Goal: Find specific page/section

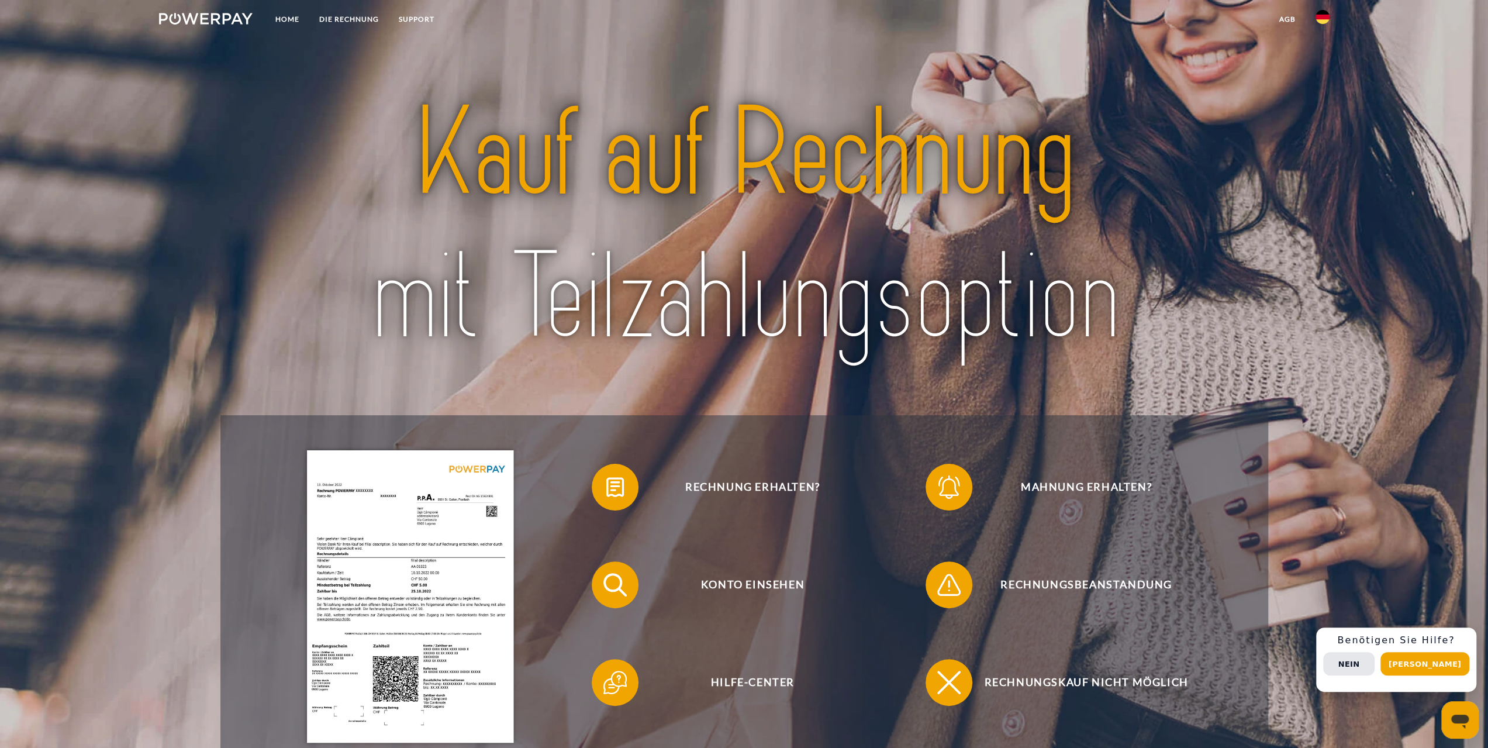
click at [1284, 15] on link "agb" at bounding box center [1287, 19] width 36 height 21
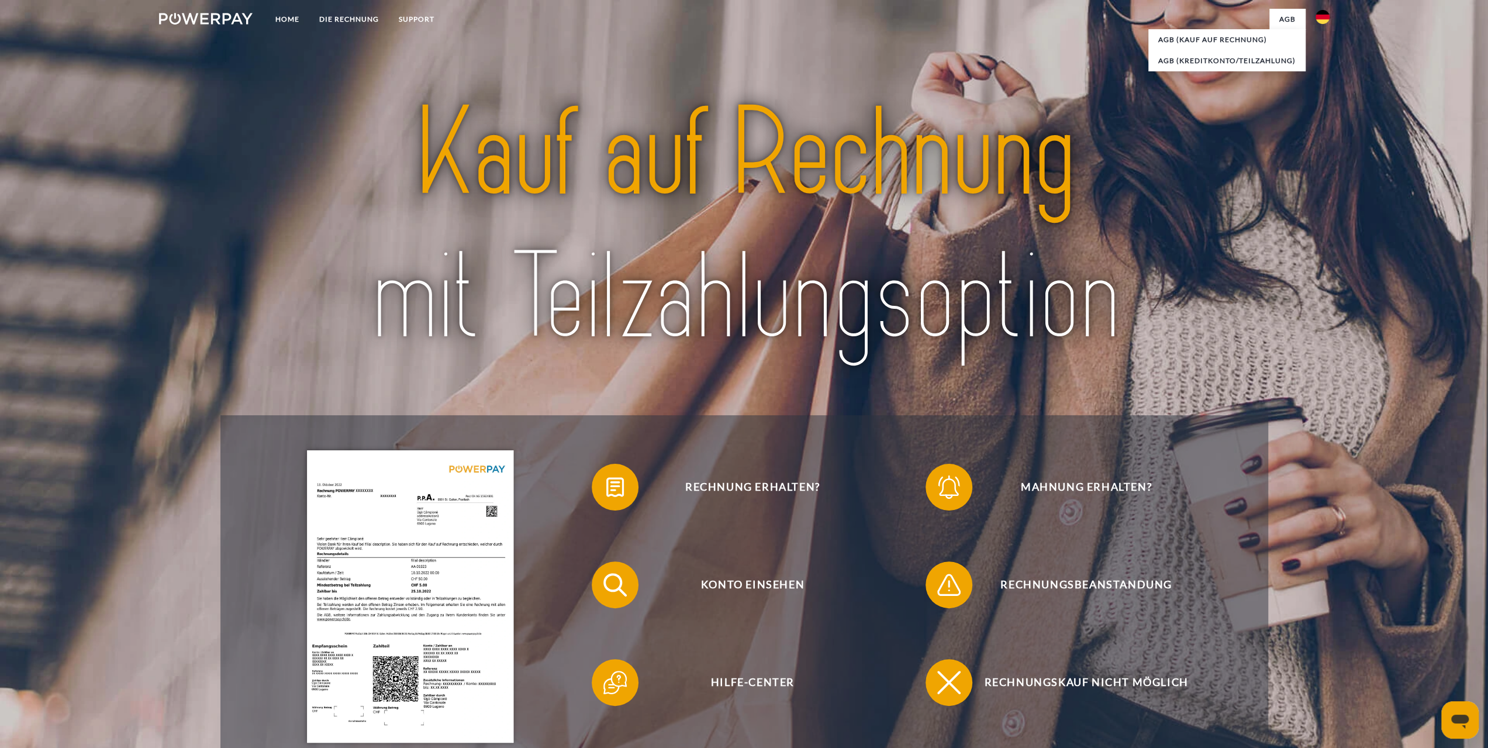
click at [1326, 17] on img at bounding box center [1323, 17] width 14 height 14
click at [1316, 58] on img at bounding box center [1323, 55] width 14 height 14
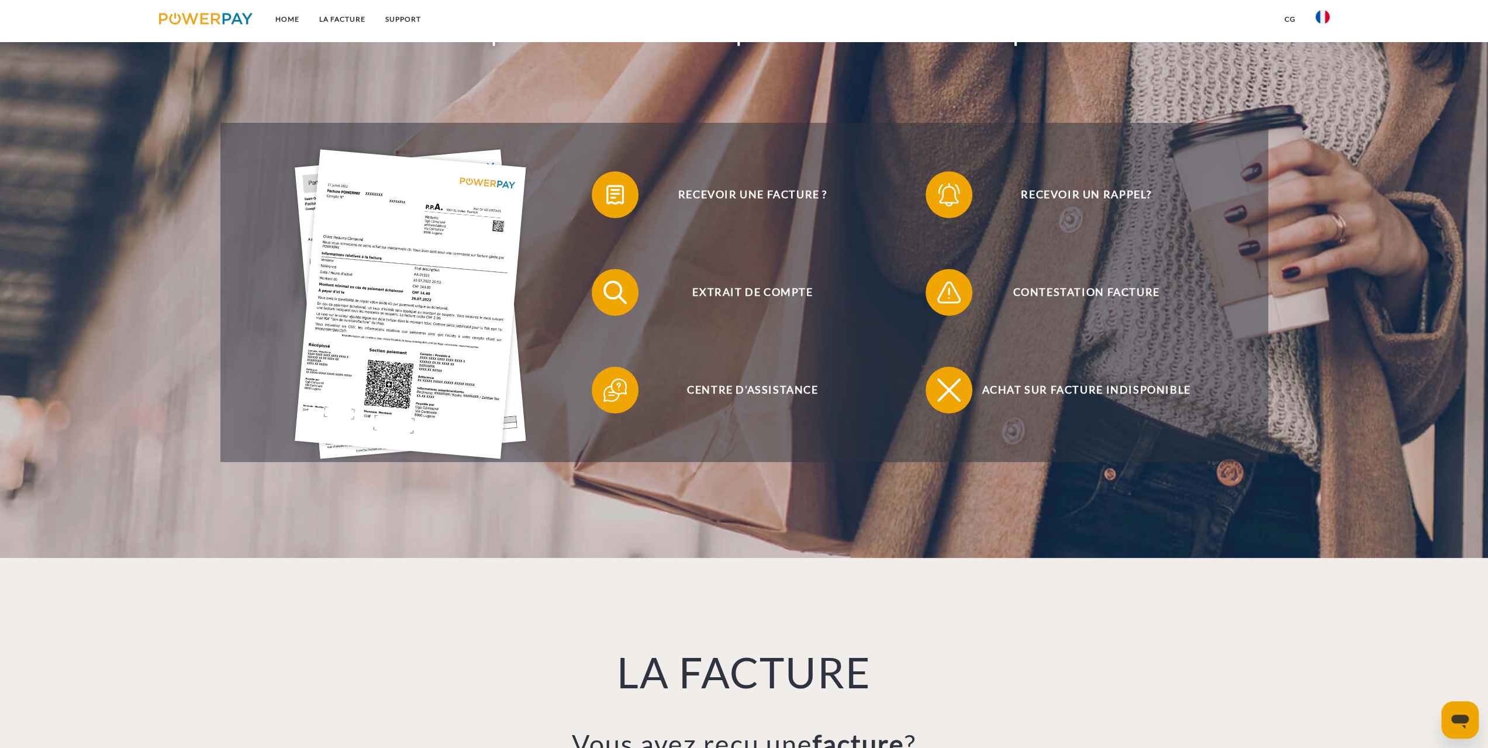
scroll to position [234, 0]
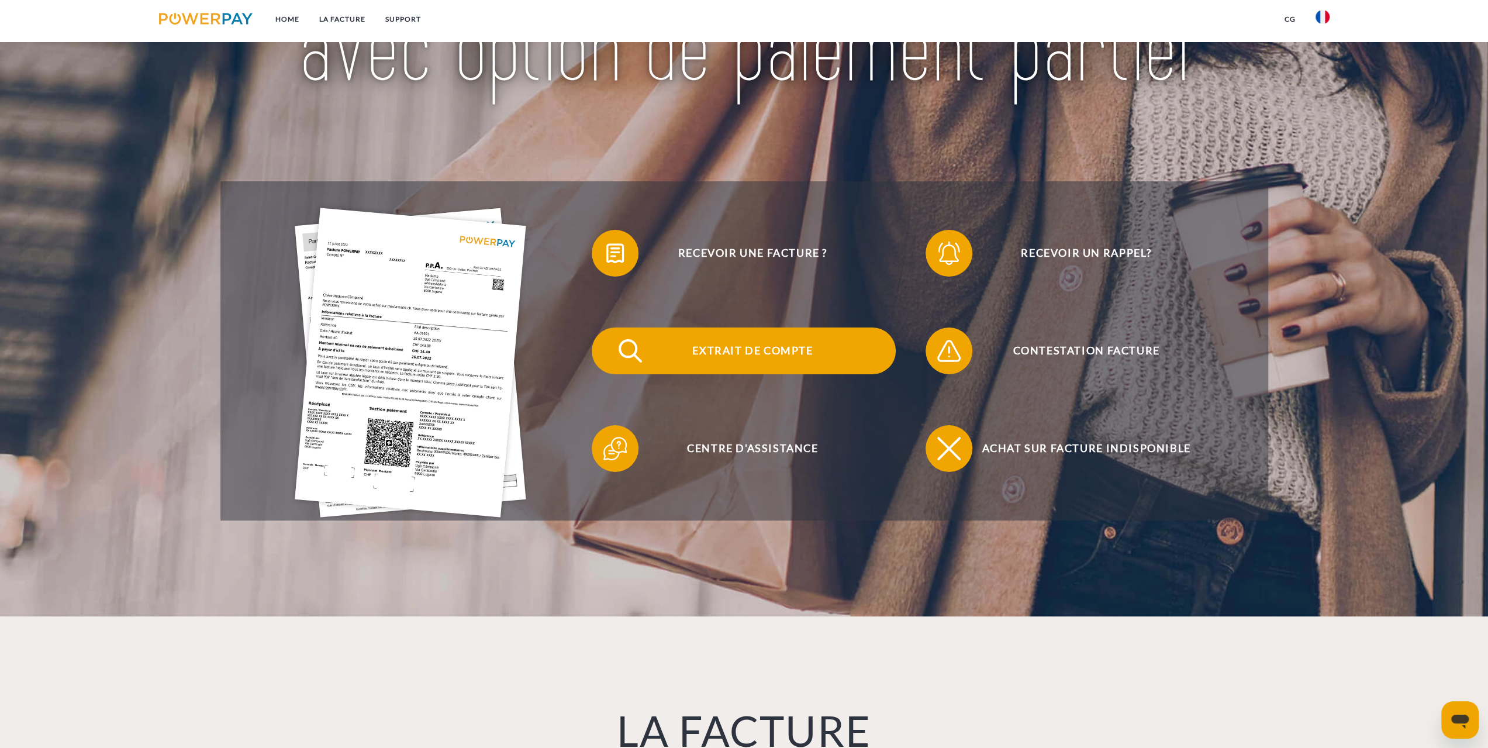
click at [782, 344] on span "Extrait de compte" at bounding box center [752, 350] width 286 height 47
